Goal: Find specific page/section: Find specific page/section

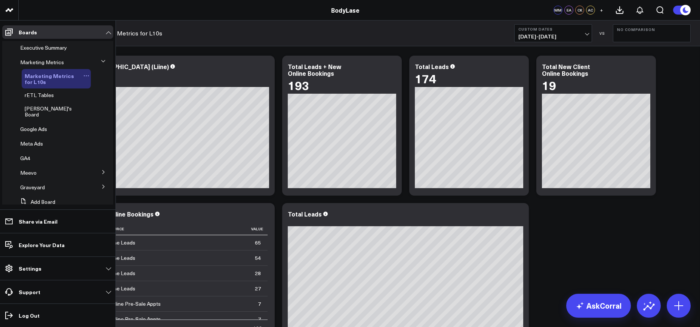
click at [59, 78] on span "Marketing Metrics for L10s" at bounding box center [49, 78] width 49 height 13
click at [41, 95] on span "rETL Tables" at bounding box center [39, 95] width 29 height 7
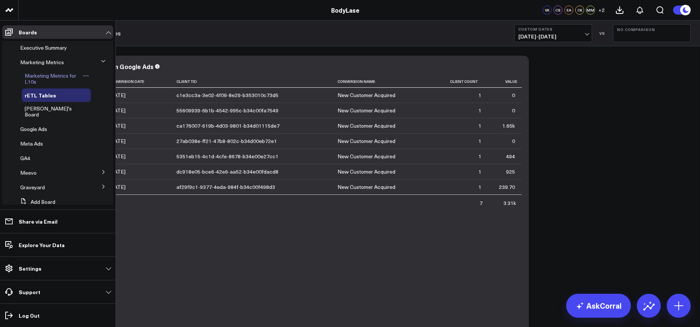
click at [59, 75] on span "Marketing Metrics for L10s" at bounding box center [51, 78] width 52 height 13
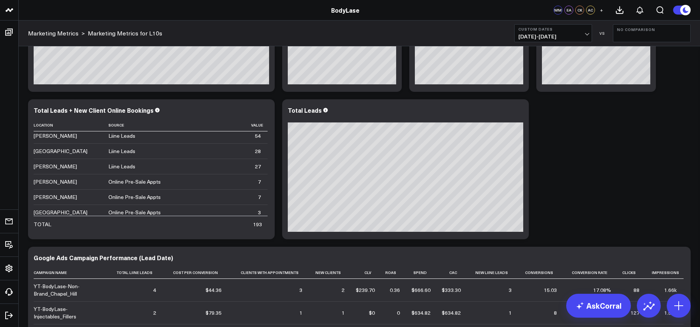
scroll to position [19, 0]
